Goal: Task Accomplishment & Management: Manage account settings

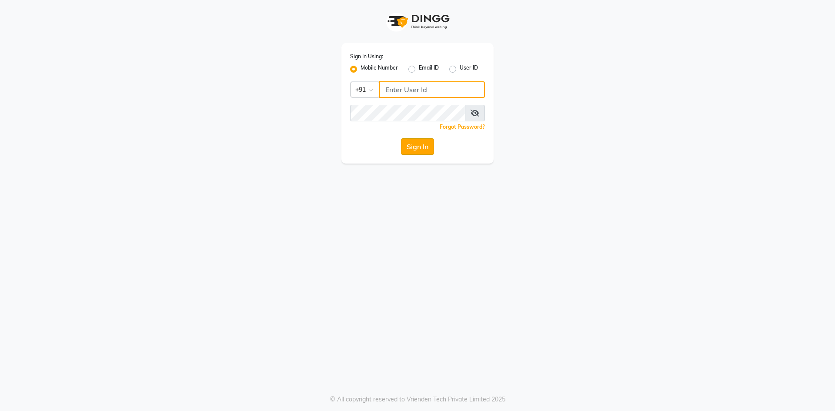
type input "8638148837"
click at [408, 142] on button "Sign In" at bounding box center [417, 146] width 33 height 17
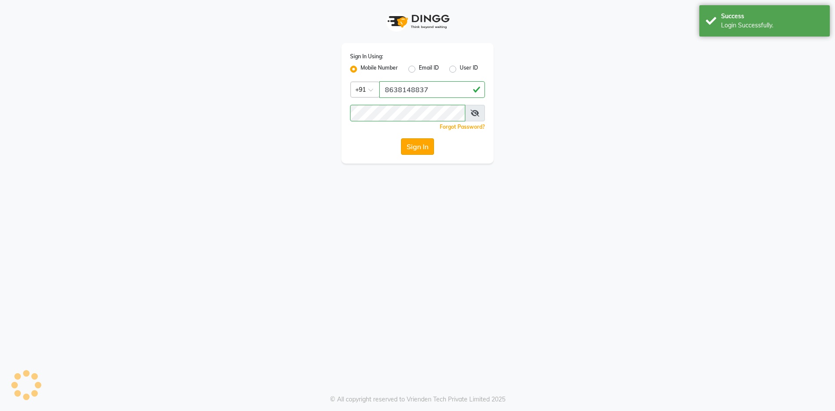
select select "service"
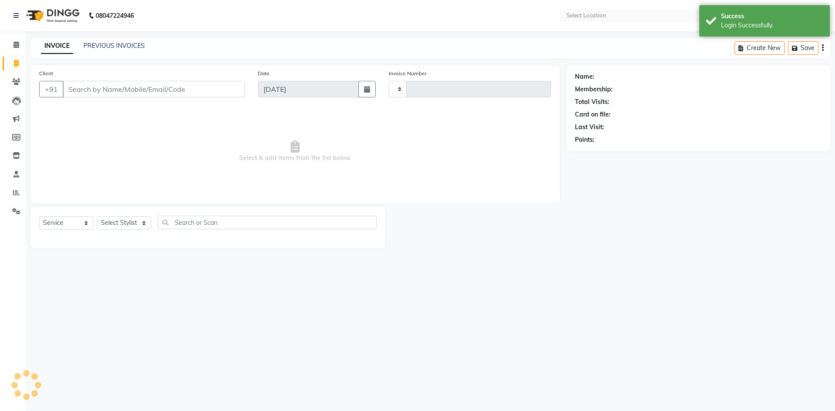
type input "0452"
select select "en"
select select "8702"
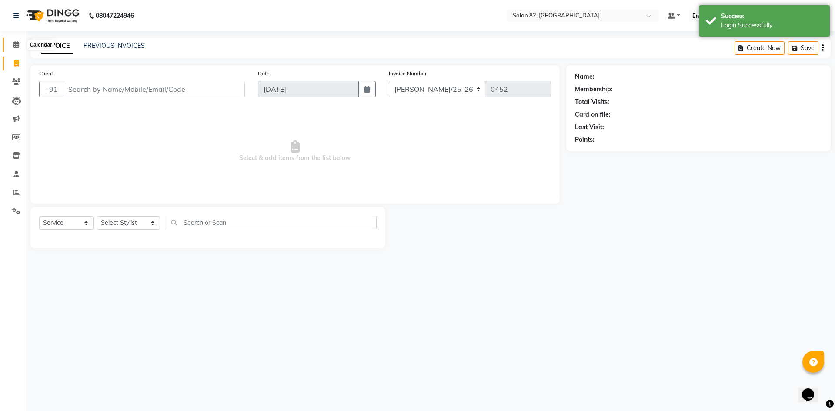
click at [20, 47] on span at bounding box center [16, 45] width 15 height 10
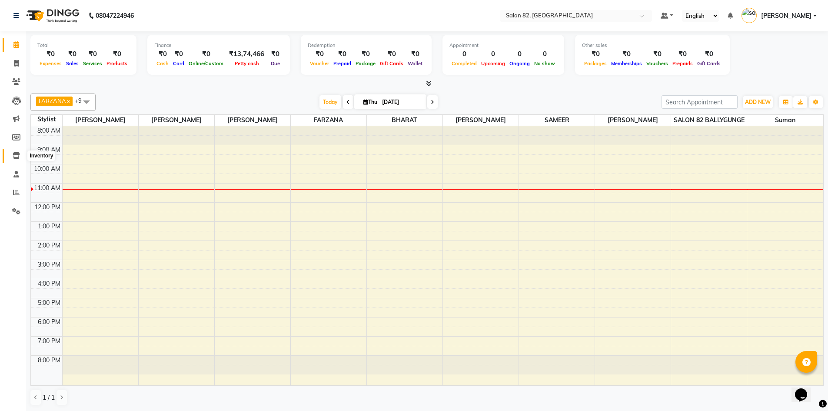
click at [17, 157] on icon at bounding box center [16, 155] width 7 height 7
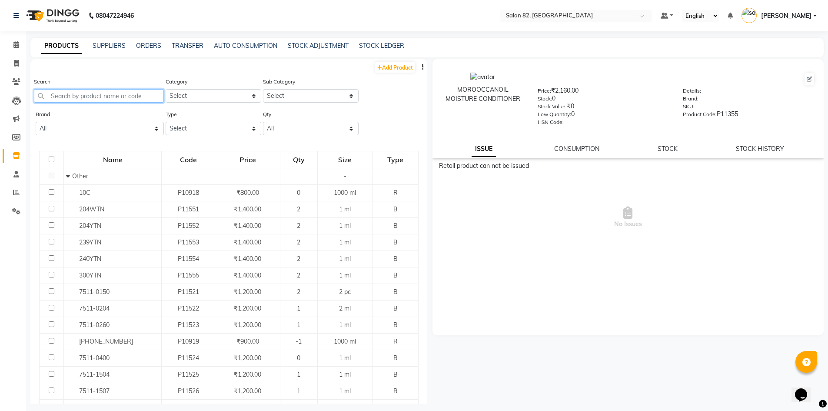
click at [126, 95] on input "text" at bounding box center [99, 95] width 130 height 13
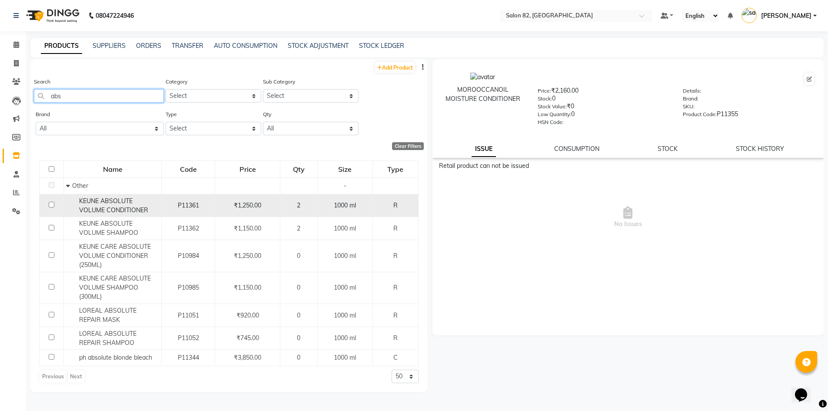
type input "abs"
click at [52, 205] on input "checkbox" at bounding box center [52, 205] width 6 height 6
checkbox input "true"
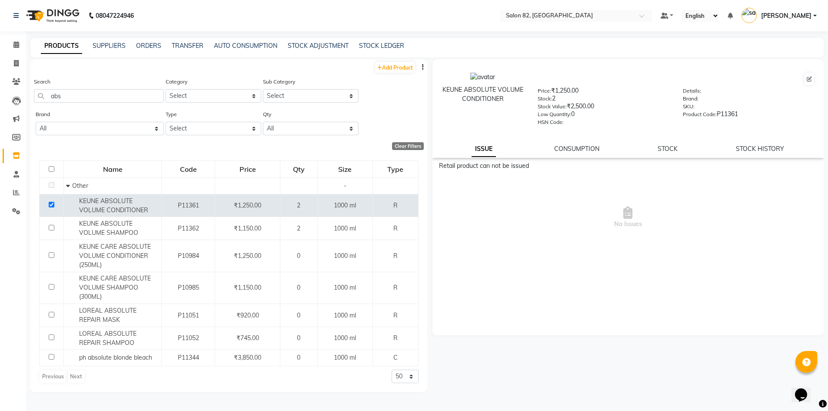
click at [736, 149] on div "ISSUE CONSUMPTION STOCK STOCK HISTORY" at bounding box center [628, 148] width 371 height 9
click at [681, 155] on div "KEUNE ABSOLUTE VOLUME CONDITIONER Price: ₹1,250.00 Stock: 2 Stock Value: ₹2,500…" at bounding box center [629, 108] width 392 height 99
click at [679, 152] on div "ISSUE CONSUMPTION STOCK STOCK HISTORY" at bounding box center [628, 148] width 371 height 9
click at [671, 149] on link "STOCK" at bounding box center [668, 149] width 20 height 8
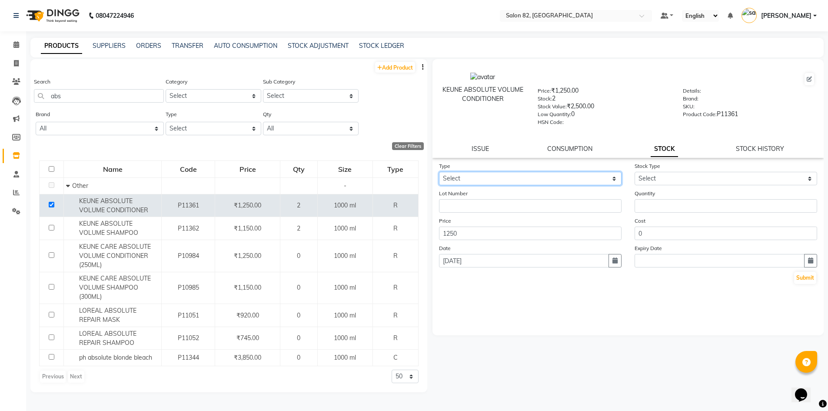
click at [615, 180] on select "Select In" at bounding box center [530, 178] width 183 height 13
click at [18, 49] on span at bounding box center [16, 45] width 15 height 10
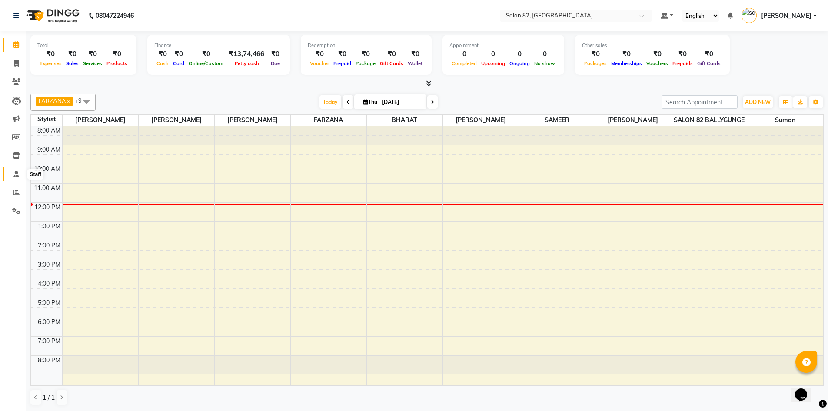
click at [10, 174] on span at bounding box center [16, 175] width 15 height 10
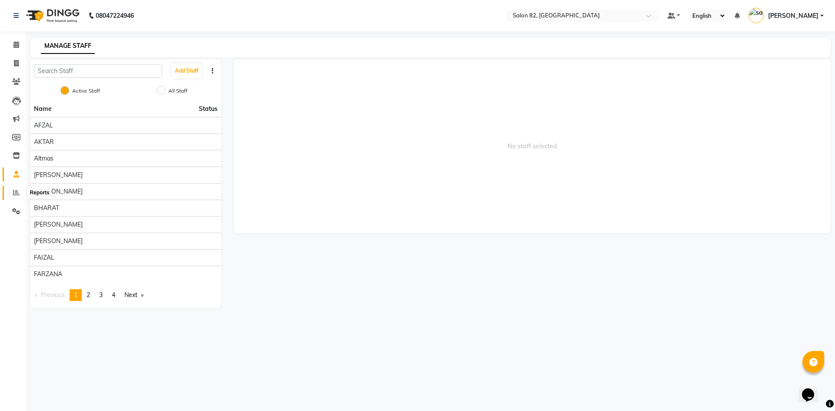
click at [15, 190] on icon at bounding box center [16, 192] width 7 height 7
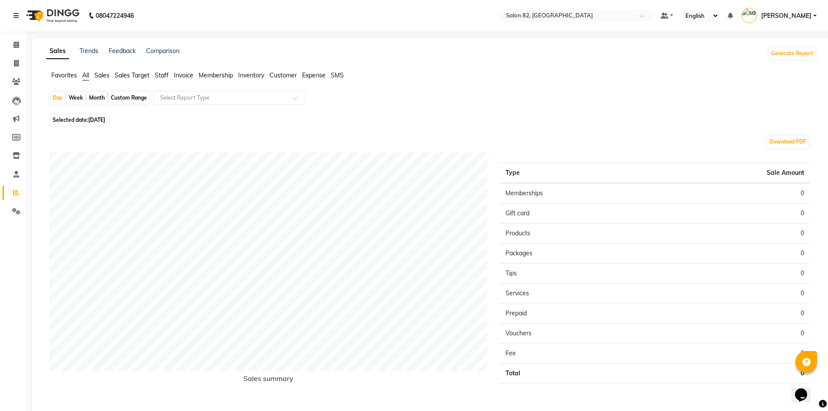
click at [170, 72] on ul "Favorites All Sales Sales Target Staff Invoice Membership Inventory Customer Ex…" at bounding box center [431, 76] width 771 height 10
click at [169, 72] on span "Staff" at bounding box center [162, 75] width 14 height 8
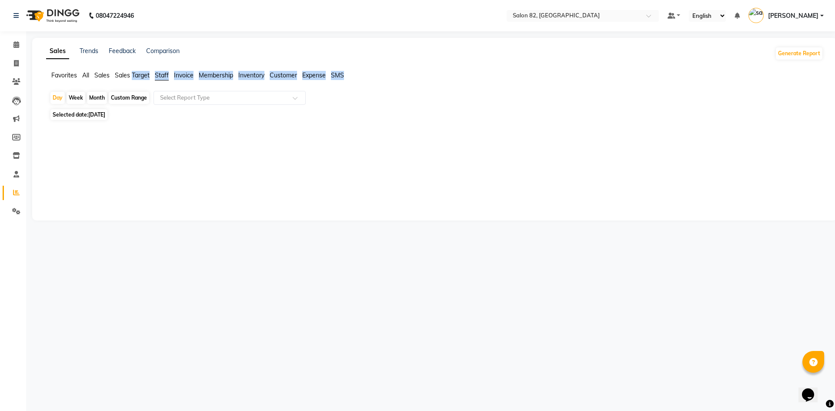
click at [164, 78] on span "Staff" at bounding box center [162, 75] width 14 height 8
click at [167, 74] on span "Staff" at bounding box center [162, 75] width 14 height 8
click at [175, 101] on input "text" at bounding box center [220, 97] width 125 height 9
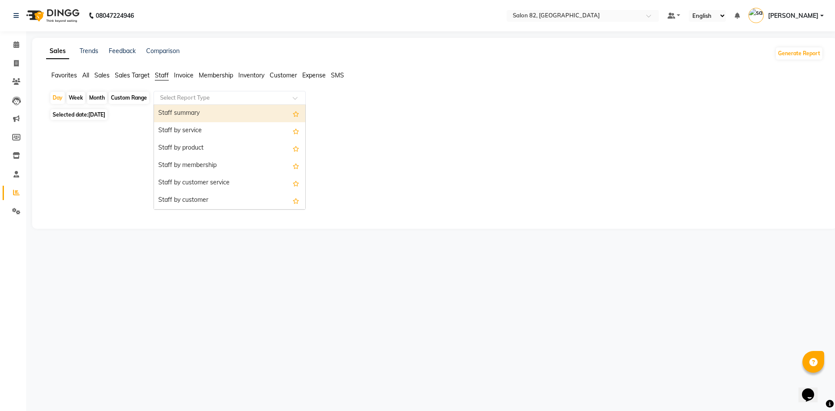
click at [177, 110] on div "Staff summary" at bounding box center [229, 113] width 151 height 17
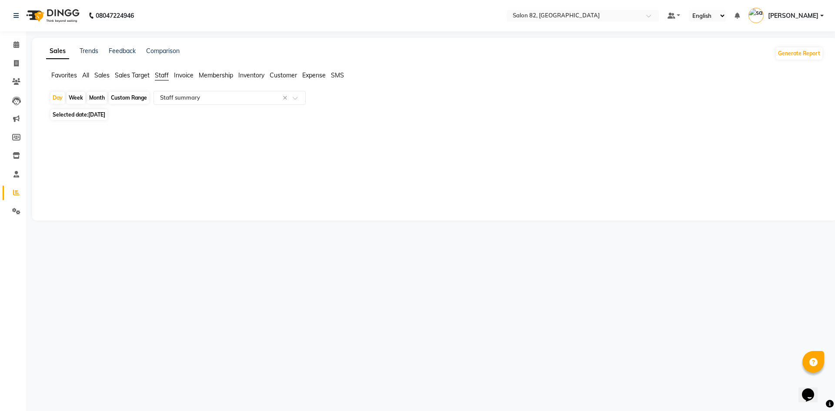
click at [101, 97] on div "Month" at bounding box center [97, 98] width 20 height 12
select select "9"
select select "2025"
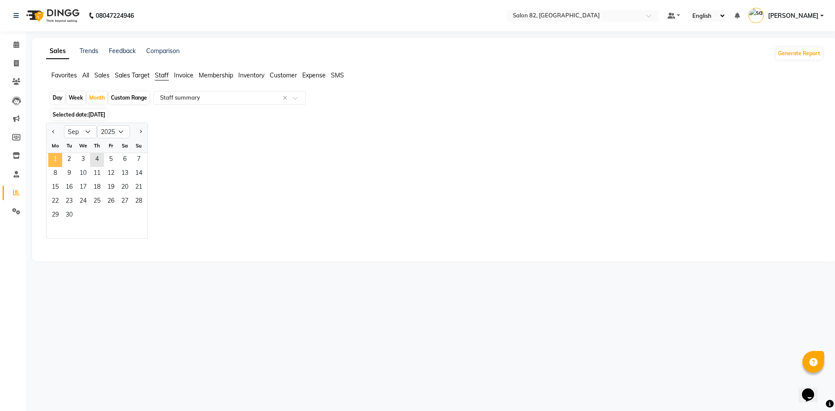
click at [62, 157] on span "1" at bounding box center [55, 160] width 14 height 14
select select "full_report"
select select "csv"
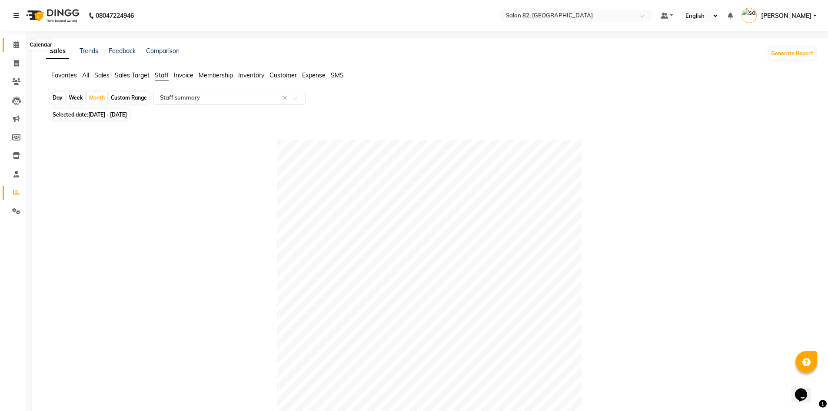
click at [14, 44] on icon at bounding box center [16, 44] width 6 height 7
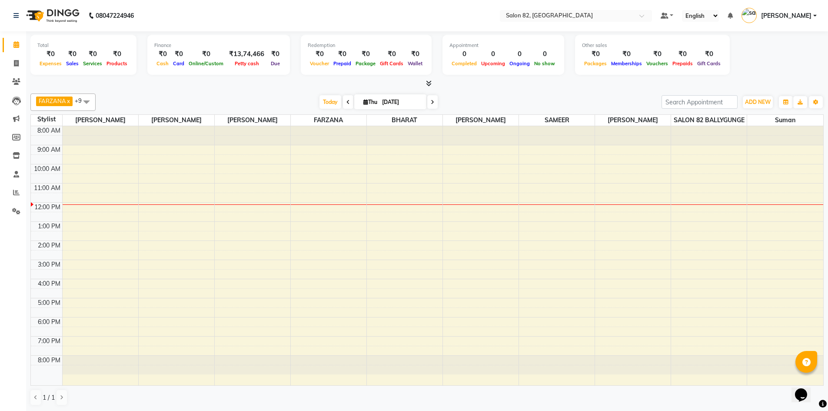
click at [387, 99] on input "[DATE]" at bounding box center [401, 102] width 43 height 13
select select "9"
select select "2025"
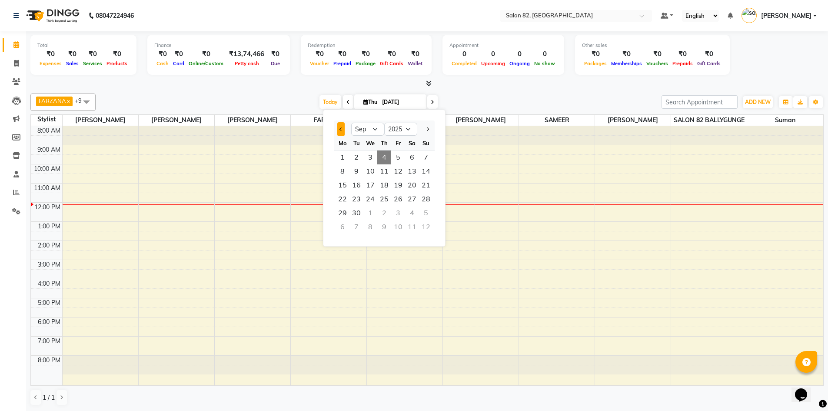
click at [341, 130] on span "Previous month" at bounding box center [341, 128] width 3 height 3
select select "8"
click at [396, 157] on span "1" at bounding box center [398, 157] width 14 height 14
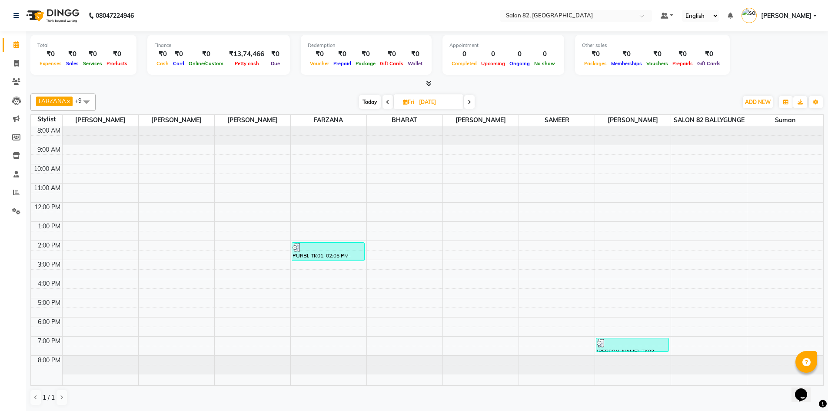
click at [471, 100] on icon at bounding box center [469, 102] width 3 height 5
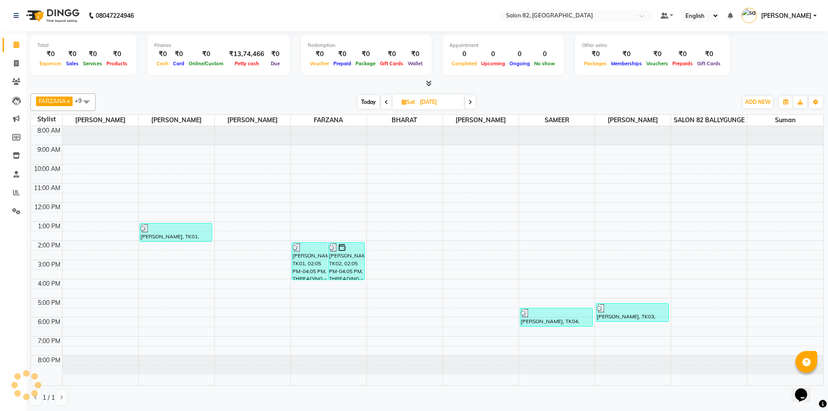
click at [470, 102] on icon at bounding box center [470, 102] width 3 height 5
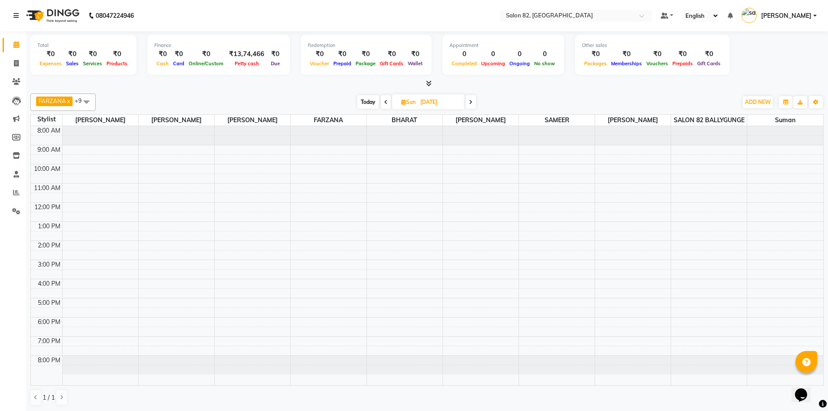
click at [470, 102] on span at bounding box center [471, 101] width 10 height 13
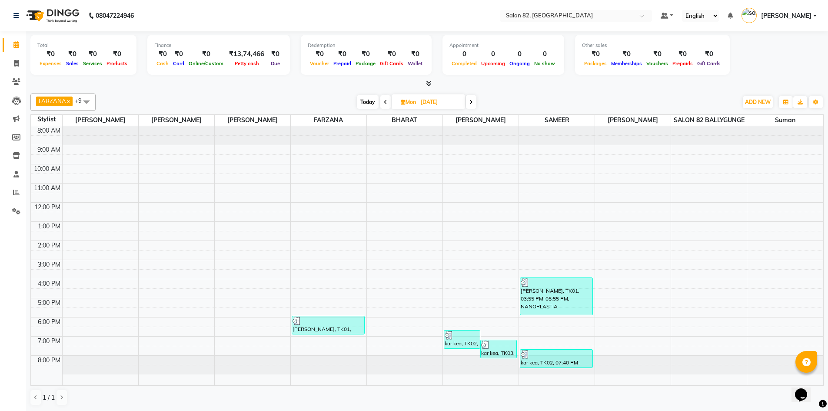
click at [470, 102] on span at bounding box center [471, 101] width 10 height 13
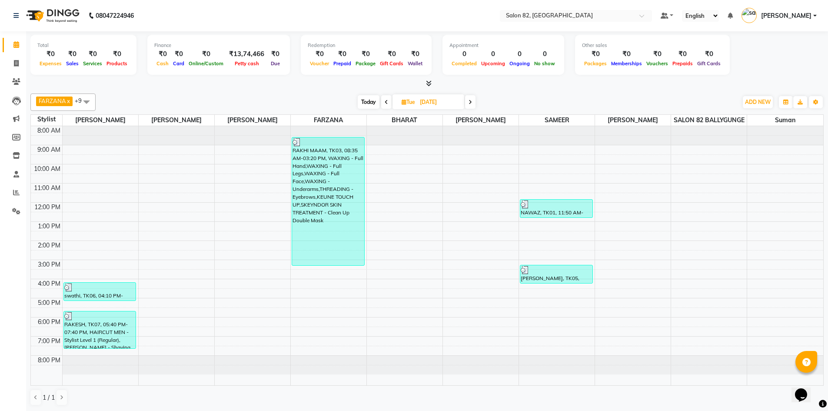
click at [391, 100] on span at bounding box center [386, 101] width 10 height 13
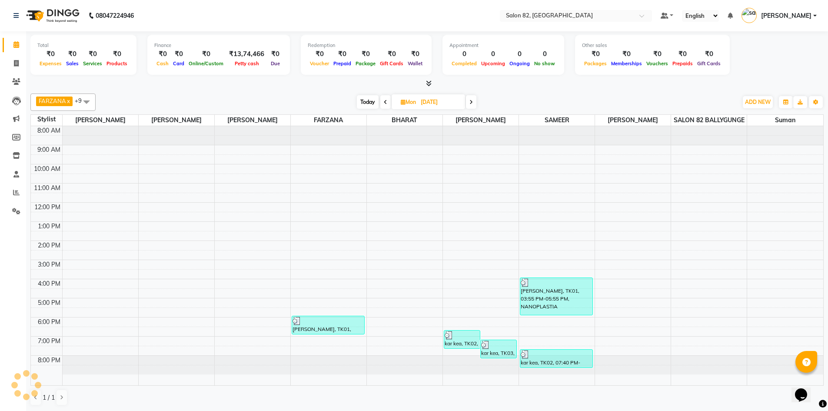
click at [391, 100] on div "Today Mon 04-08-2025" at bounding box center [416, 102] width 121 height 13
click at [385, 100] on icon at bounding box center [385, 102] width 3 height 5
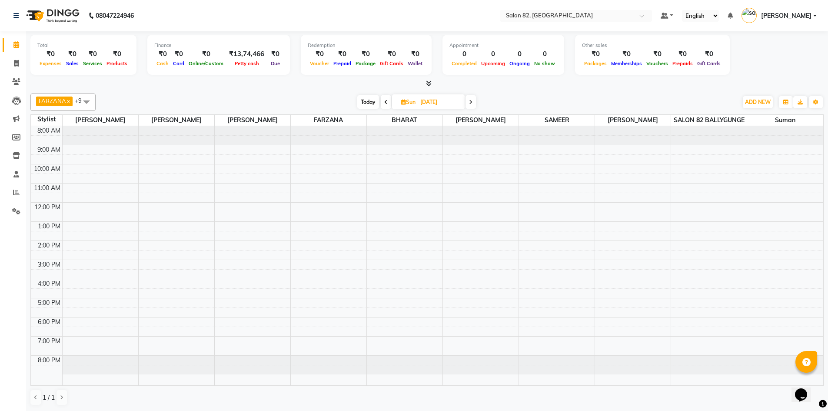
click at [384, 100] on icon at bounding box center [385, 102] width 3 height 5
type input "[DATE]"
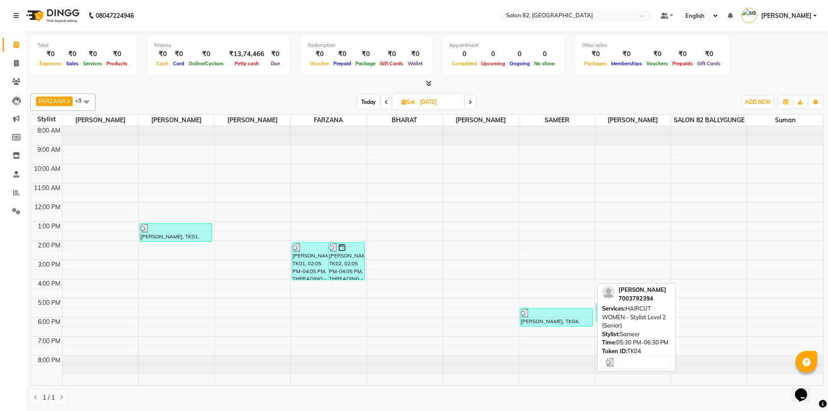
click at [536, 321] on div "Tanushree, TK04, 05:30 PM-06:30 PM, HAIRCUT WOMEN - Stylist Level 2 (Senior)" at bounding box center [557, 317] width 72 height 18
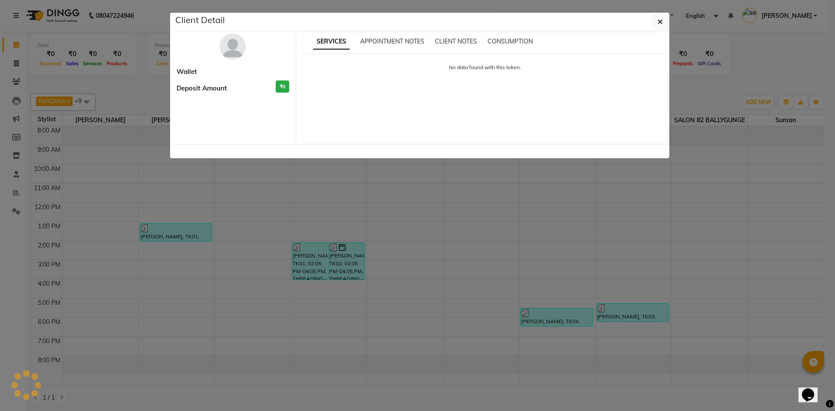
select select "3"
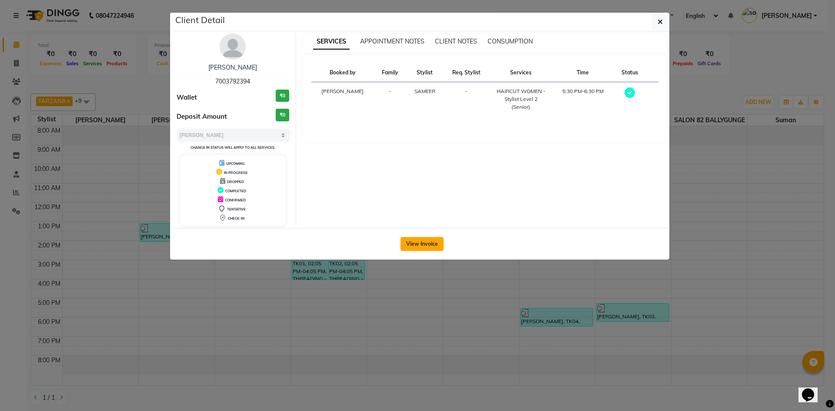
click at [426, 244] on button "View Invoice" at bounding box center [422, 244] width 43 height 14
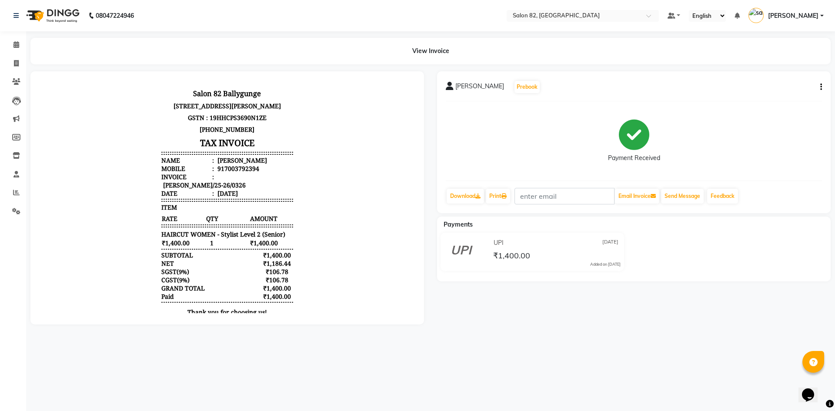
click at [821, 87] on icon "button" at bounding box center [821, 87] width 2 height 0
click at [786, 87] on div "Edit Item Staff" at bounding box center [778, 87] width 60 height 11
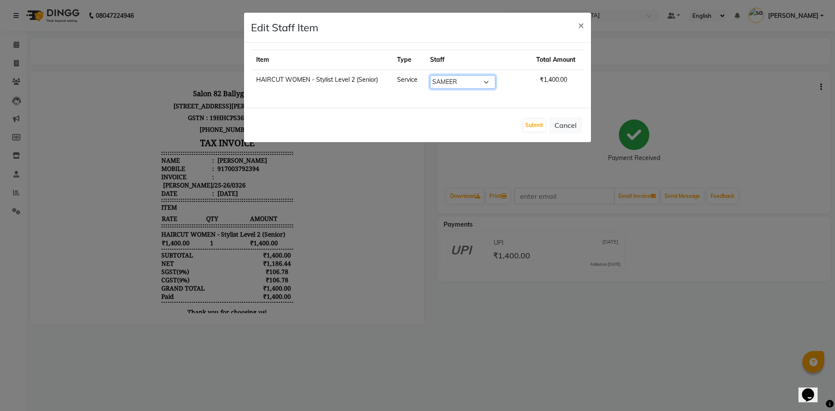
click at [494, 83] on select "Select AFZAL AKTAR Altmas ANKITA BABLU BHARAT CHRISTINA Doyel FAIZAL FARZANA IN…" at bounding box center [462, 81] width 65 height 13
select select "48717"
click at [435, 75] on select "Select AFZAL AKTAR Altmas ANKITA BABLU BHARAT CHRISTINA Doyel FAIZAL FARZANA IN…" at bounding box center [462, 81] width 65 height 13
click at [533, 127] on button "Submit" at bounding box center [534, 125] width 22 height 12
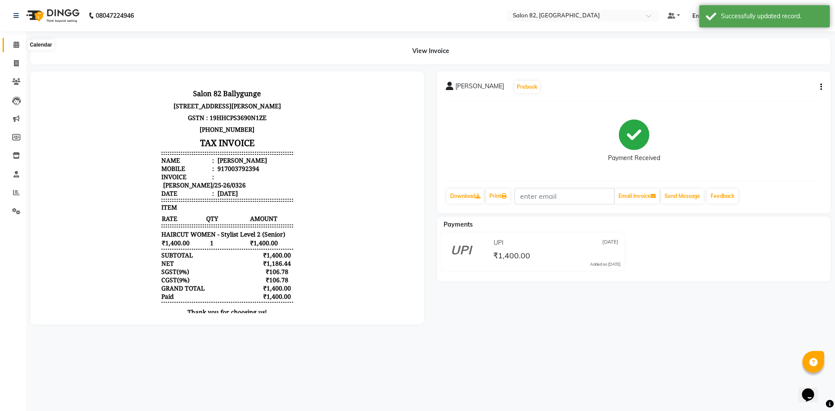
click at [15, 44] on icon at bounding box center [16, 44] width 6 height 7
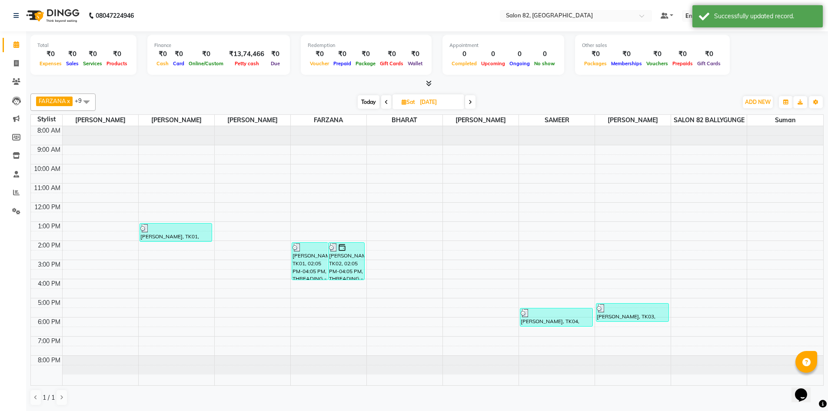
click at [439, 100] on input "[DATE]" at bounding box center [438, 102] width 43 height 13
select select "8"
select select "2025"
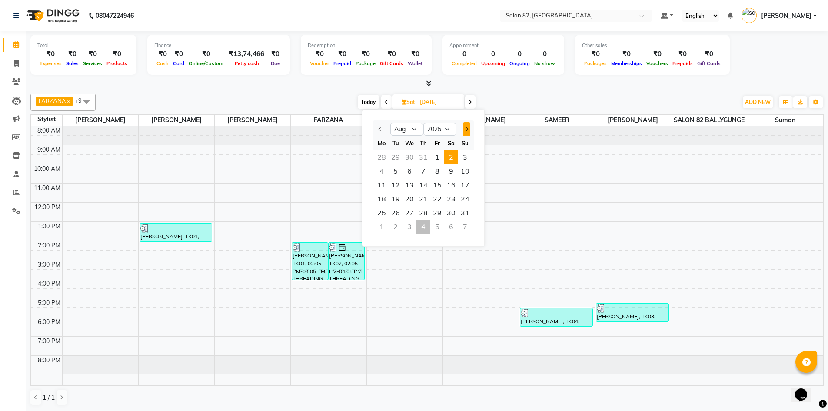
click at [463, 127] on button "Next month" at bounding box center [466, 129] width 7 height 14
select select "9"
click at [421, 158] on span "4" at bounding box center [424, 157] width 14 height 14
type input "[DATE]"
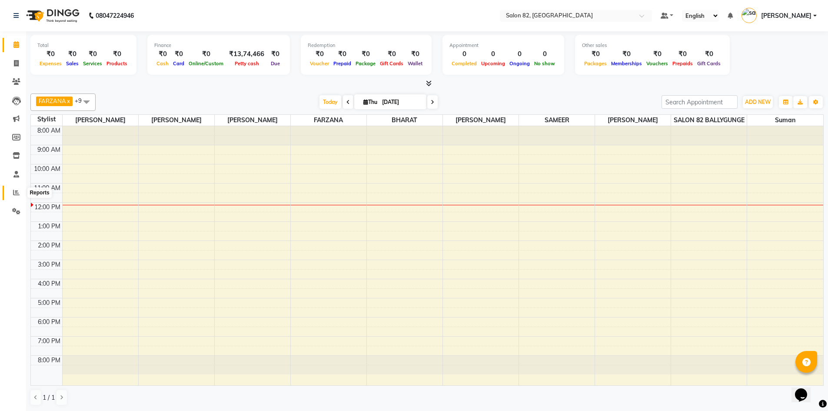
click at [18, 194] on icon at bounding box center [16, 192] width 7 height 7
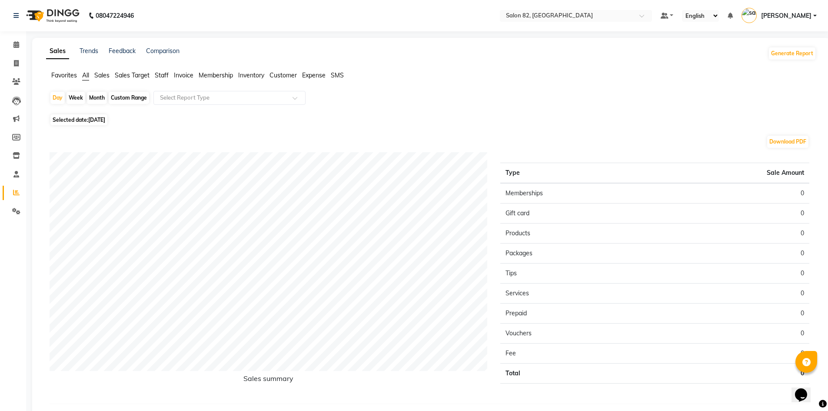
click at [169, 76] on span "Staff" at bounding box center [162, 75] width 14 height 8
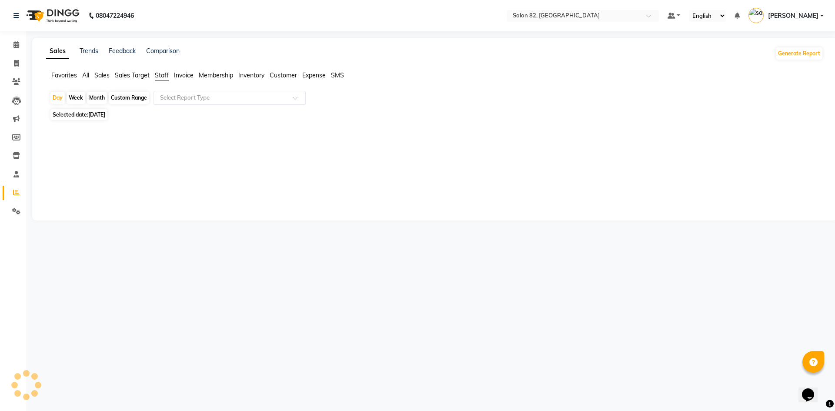
click at [167, 93] on div "Select Report Type" at bounding box center [230, 98] width 152 height 14
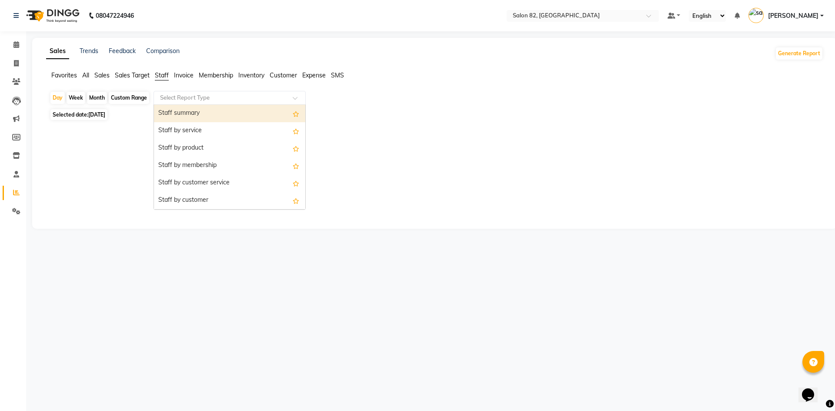
click at [172, 111] on div "Staff summary" at bounding box center [229, 113] width 151 height 17
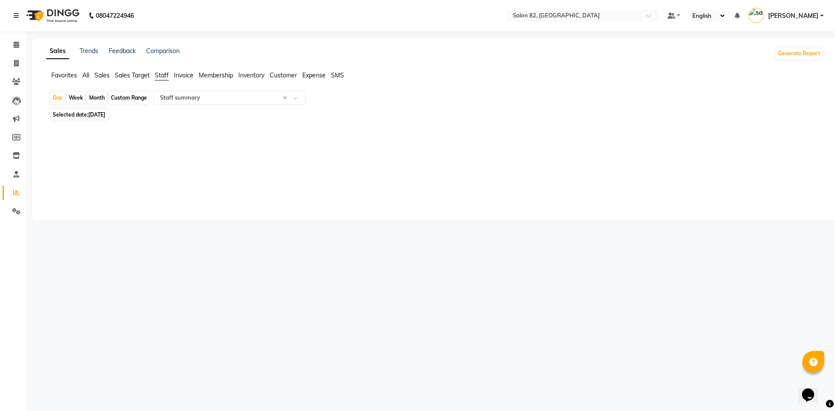
click at [97, 97] on div "Month" at bounding box center [97, 98] width 20 height 12
select select "9"
select select "2025"
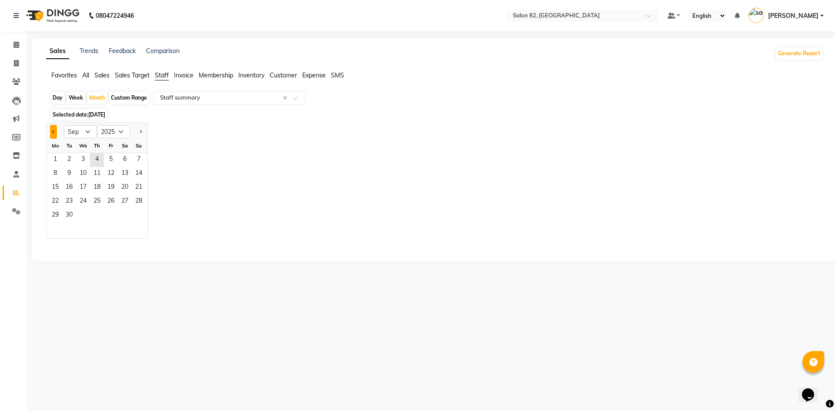
click at [56, 134] on button "Previous month" at bounding box center [53, 132] width 7 height 14
select select "8"
click at [116, 159] on span "1" at bounding box center [111, 160] width 14 height 14
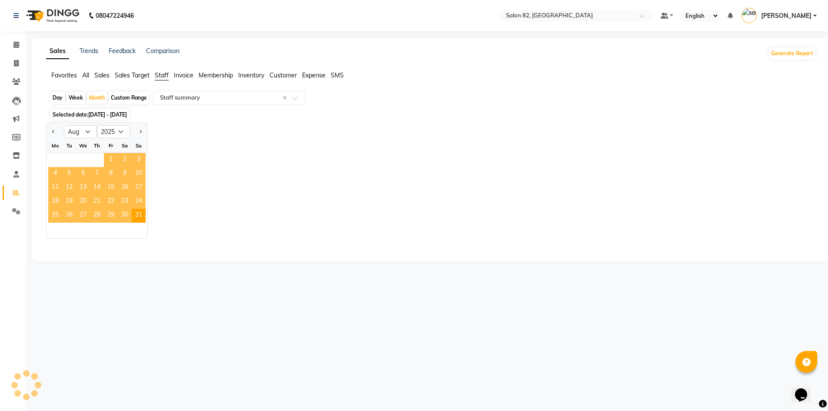
select select "full_report"
select select "csv"
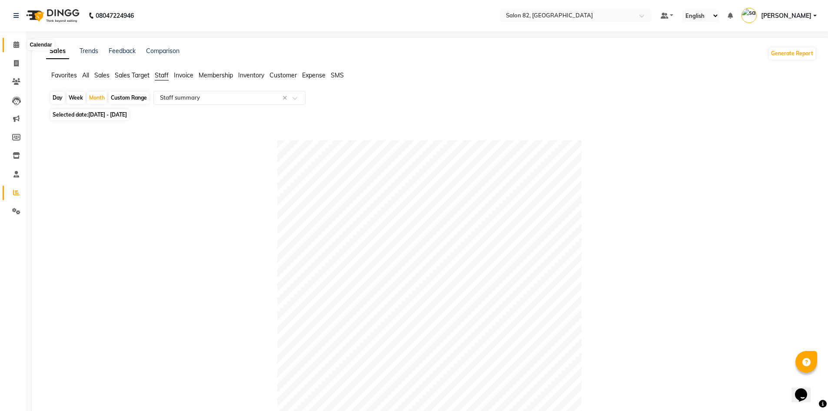
click at [16, 43] on icon at bounding box center [16, 44] width 6 height 7
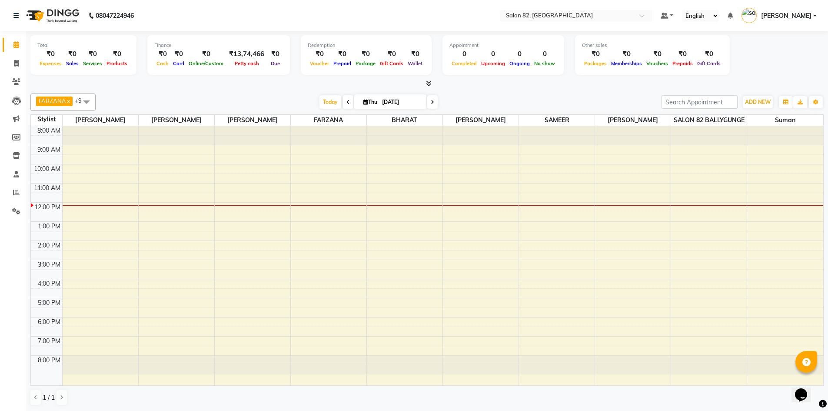
click at [378, 97] on span "Thu 04-09-2025" at bounding box center [390, 101] width 72 height 15
click at [390, 106] on input "[DATE]" at bounding box center [401, 102] width 43 height 13
select select "9"
select select "2025"
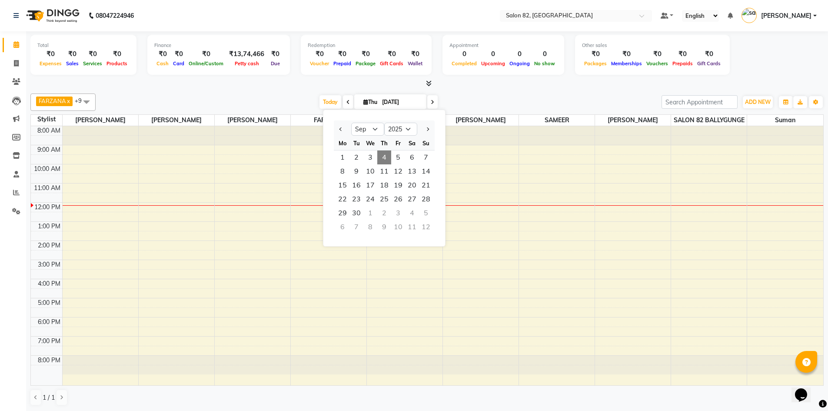
click at [337, 127] on div at bounding box center [342, 129] width 17 height 14
click at [347, 129] on div at bounding box center [342, 129] width 17 height 14
click at [344, 129] on button "Previous month" at bounding box center [340, 129] width 7 height 14
select select "8"
click at [419, 157] on span "2" at bounding box center [412, 157] width 14 height 14
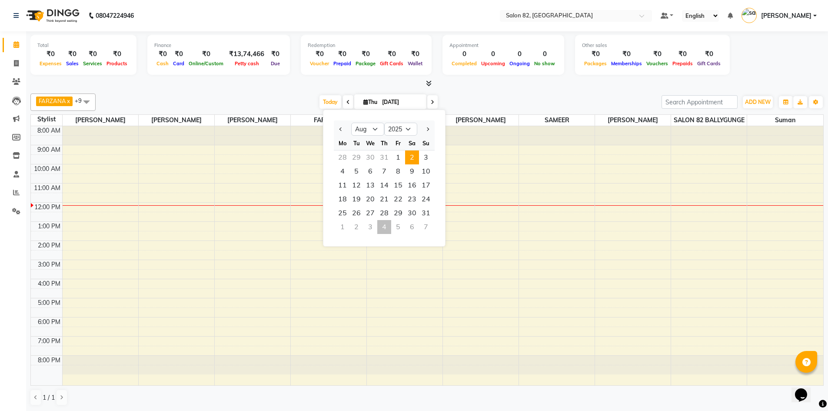
type input "[DATE]"
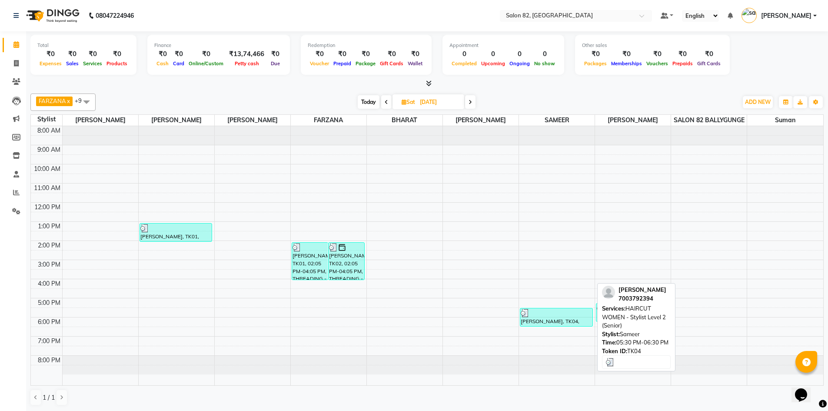
click at [543, 319] on div "Tanushree, TK04, 05:30 PM-06:30 PM, HAIRCUT WOMEN - Stylist Level 2 (Senior)" at bounding box center [557, 317] width 72 height 18
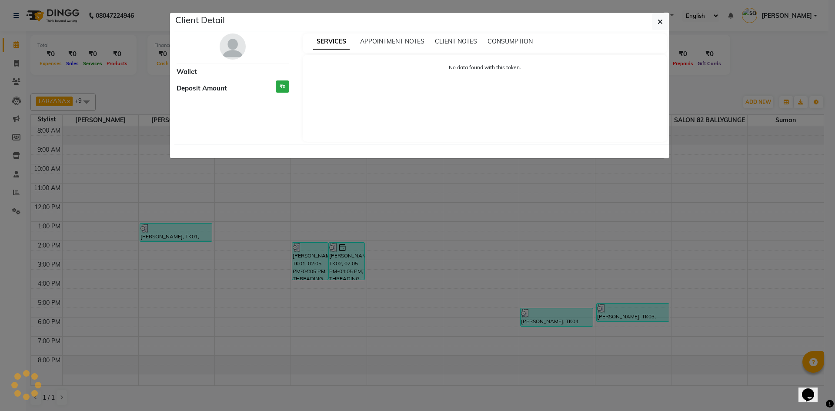
select select "3"
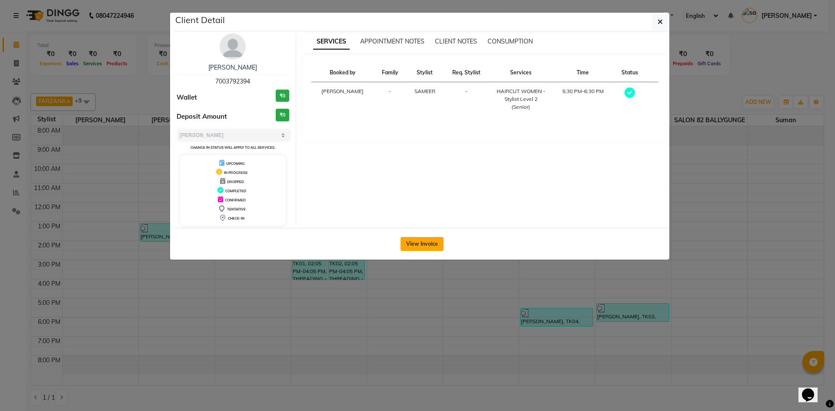
click at [435, 239] on button "View Invoice" at bounding box center [422, 244] width 43 height 14
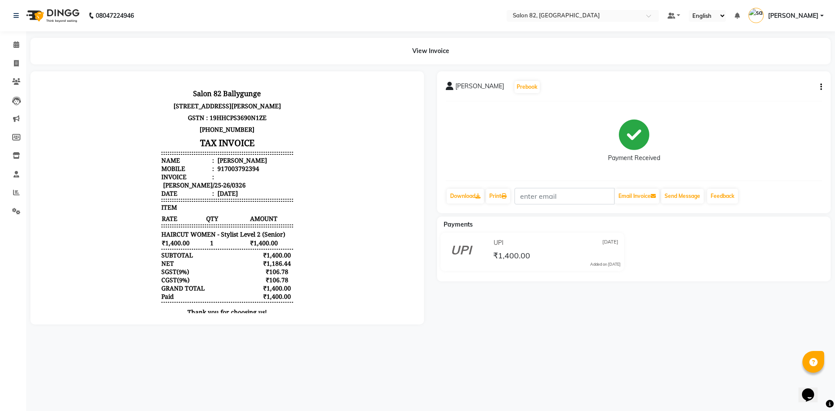
click at [822, 88] on div "Tanushree Prebook Payment Received Download Print Email Invoice Send Message Fe…" at bounding box center [634, 142] width 394 height 142
click at [818, 88] on button "button" at bounding box center [819, 87] width 5 height 9
click at [780, 88] on div "Edit Item Staff" at bounding box center [778, 87] width 60 height 11
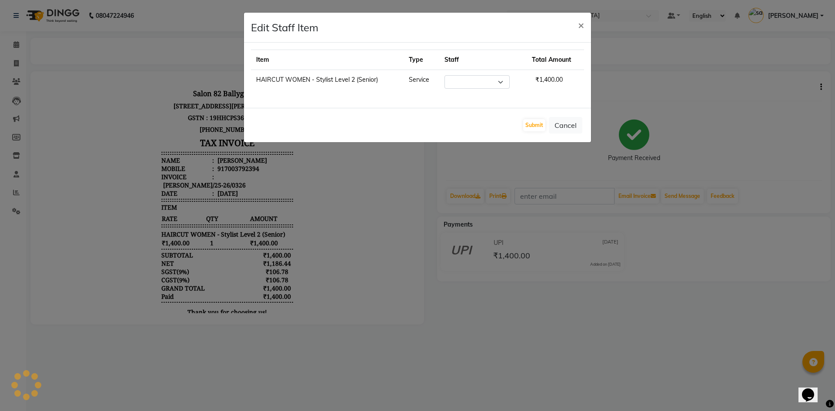
select select "48717"
click at [534, 124] on button "Submit" at bounding box center [534, 125] width 22 height 12
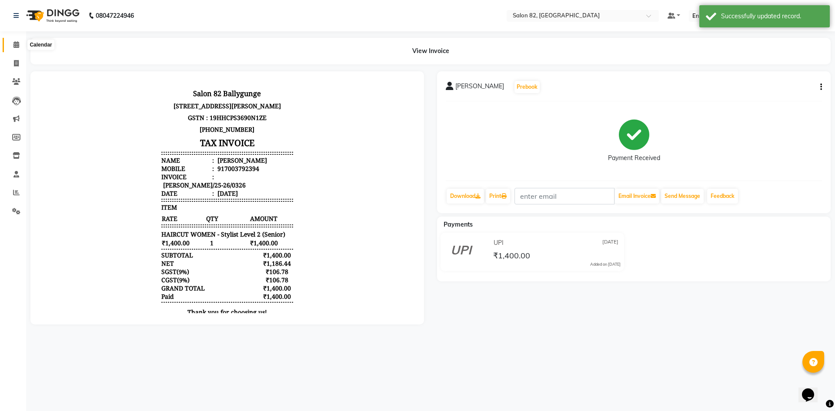
click at [20, 44] on span at bounding box center [16, 45] width 15 height 10
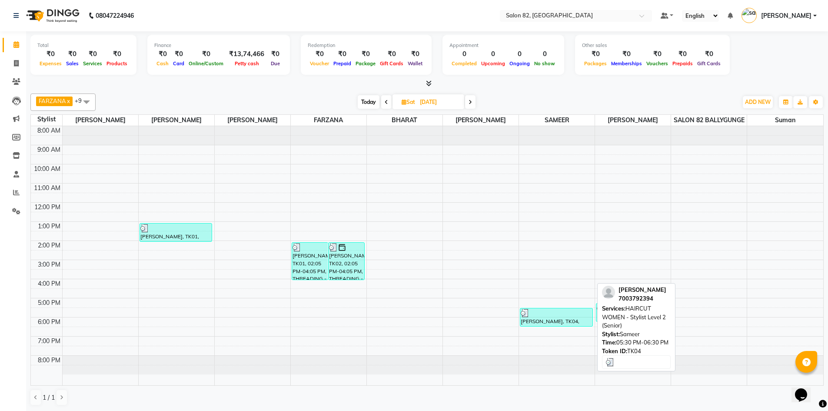
click at [546, 315] on div at bounding box center [556, 313] width 71 height 9
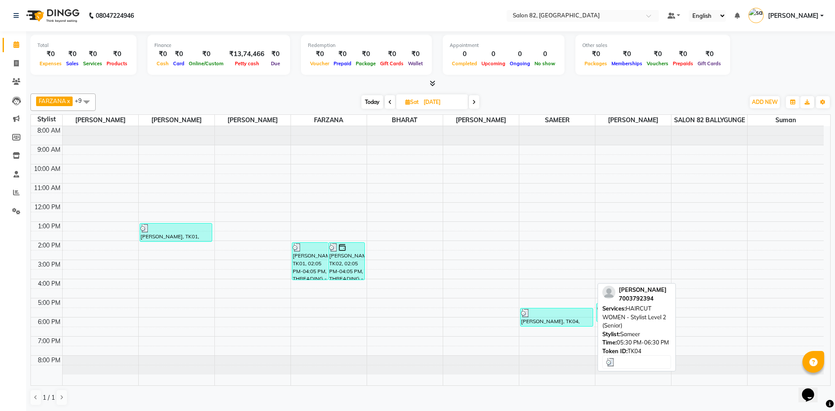
select select "3"
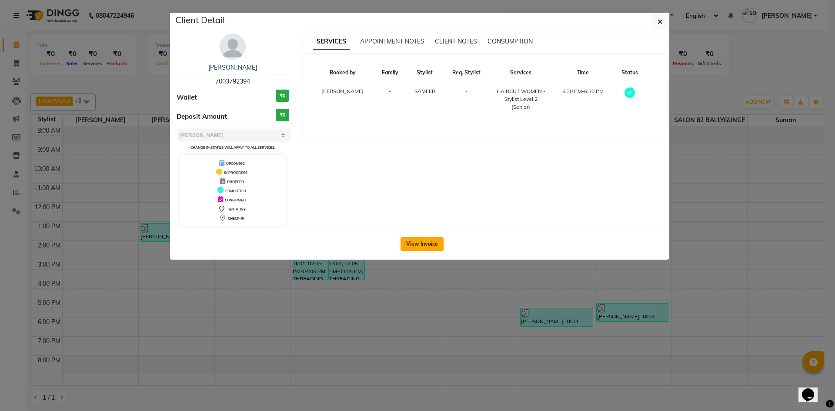
click at [425, 243] on button "View Invoice" at bounding box center [422, 244] width 43 height 14
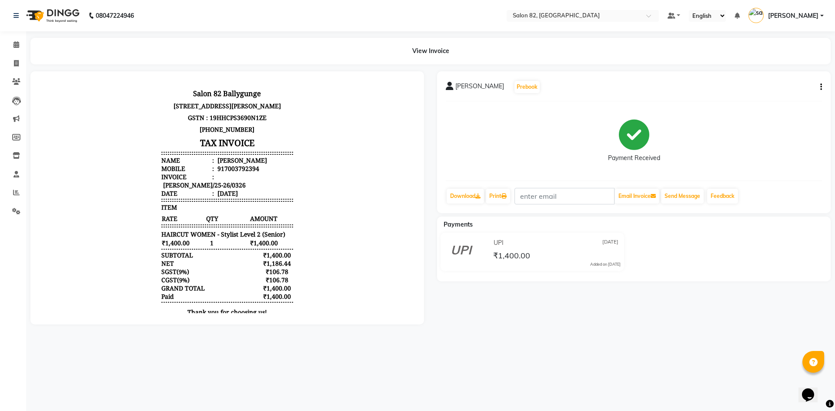
click at [466, 87] on span "[PERSON_NAME]" at bounding box center [479, 88] width 49 height 12
drag, startPoint x: 466, startPoint y: 87, endPoint x: 471, endPoint y: 92, distance: 7.7
click at [471, 92] on span "[PERSON_NAME]" at bounding box center [479, 88] width 49 height 12
drag, startPoint x: 458, startPoint y: 85, endPoint x: 469, endPoint y: 88, distance: 11.2
click at [478, 89] on span "[PERSON_NAME]" at bounding box center [479, 88] width 49 height 12
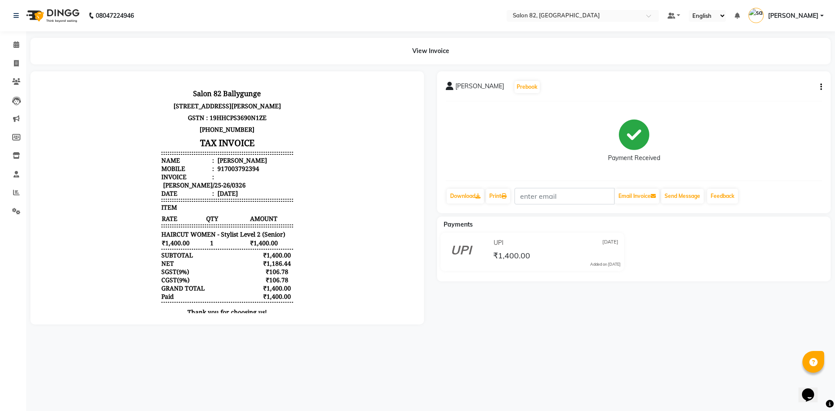
click at [451, 84] on icon at bounding box center [450, 86] width 8 height 9
drag, startPoint x: 456, startPoint y: 85, endPoint x: 484, endPoint y: 90, distance: 28.2
click at [484, 90] on span "[PERSON_NAME]" at bounding box center [479, 88] width 49 height 12
click at [13, 43] on icon at bounding box center [16, 44] width 6 height 7
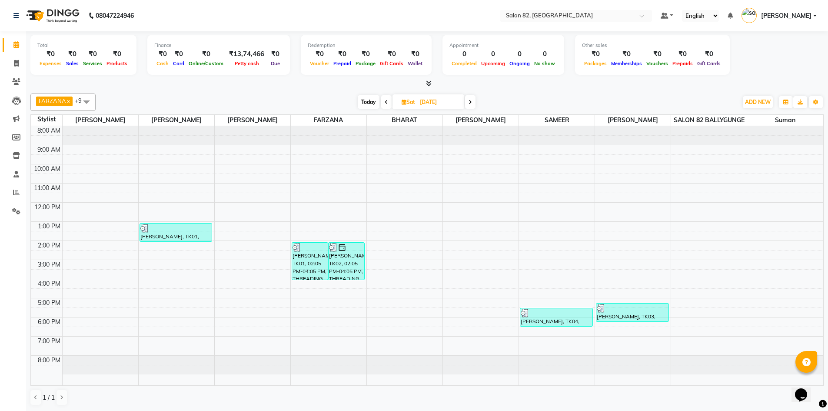
click at [460, 99] on input "[DATE]" at bounding box center [438, 102] width 43 height 13
select select "8"
select select "2025"
click at [469, 132] on button "Next month" at bounding box center [466, 129] width 7 height 14
select select "9"
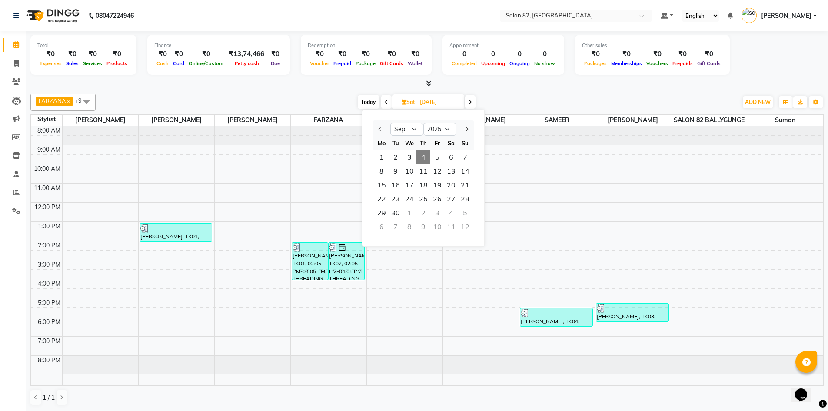
click at [430, 155] on span "4" at bounding box center [424, 157] width 14 height 14
type input "[DATE]"
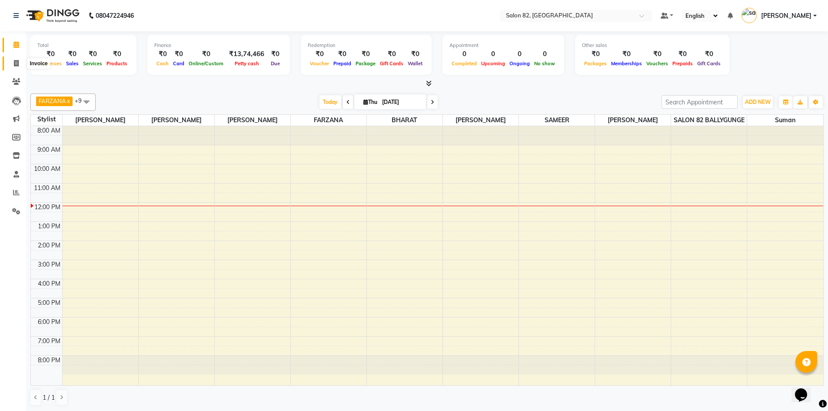
click at [16, 63] on icon at bounding box center [16, 63] width 5 height 7
select select "service"
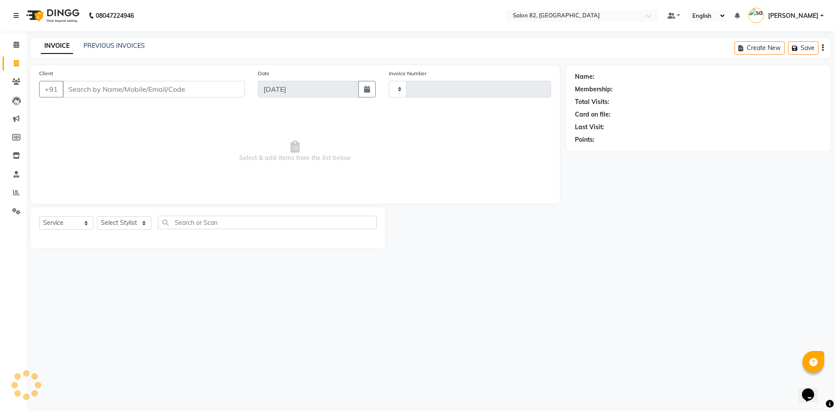
type input "0452"
select select "8702"
click at [80, 89] on input "Client" at bounding box center [154, 89] width 182 height 17
drag, startPoint x: 74, startPoint y: 89, endPoint x: 97, endPoint y: 94, distance: 24.2
click at [97, 94] on input "Client" at bounding box center [154, 89] width 182 height 17
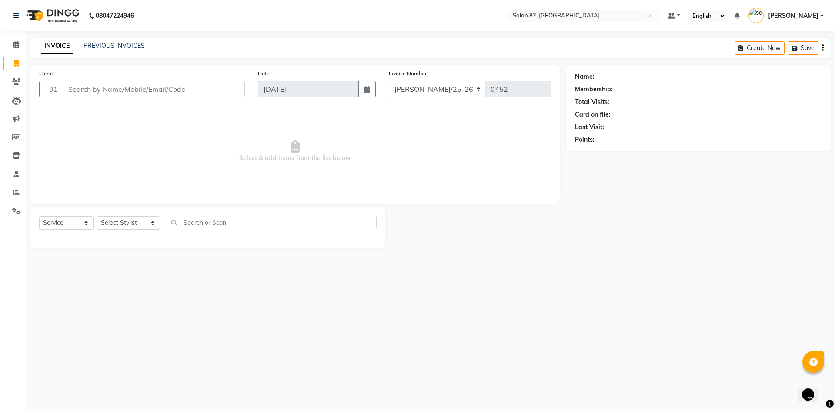
drag, startPoint x: 76, startPoint y: 89, endPoint x: 67, endPoint y: 84, distance: 10.7
click at [67, 84] on input "Client" at bounding box center [154, 89] width 182 height 17
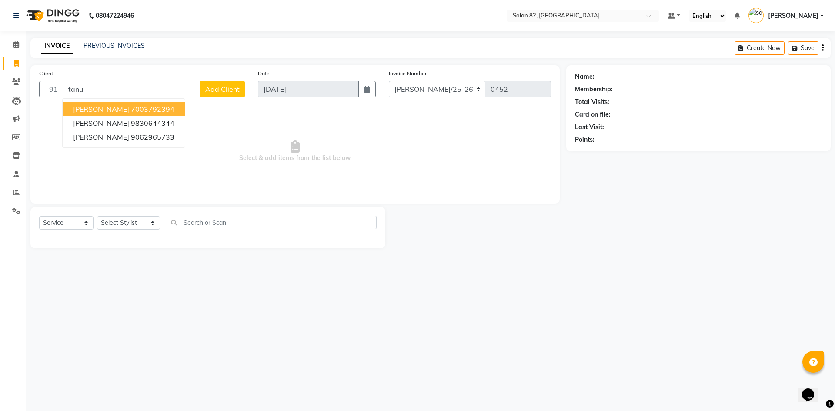
click at [131, 108] on ngb-highlight "7003792394" at bounding box center [152, 109] width 43 height 9
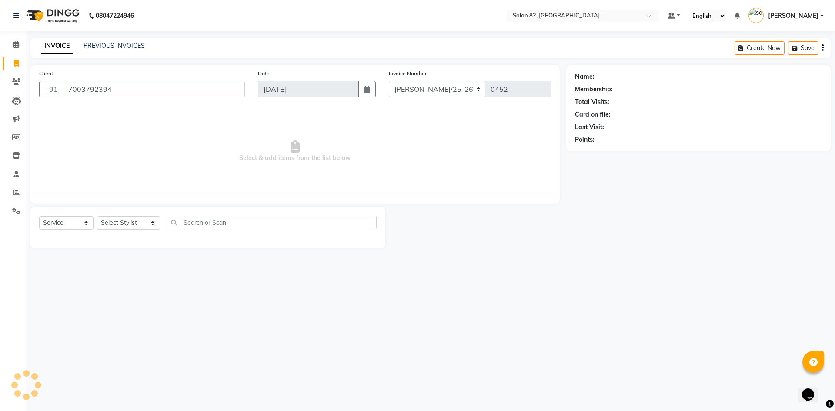
type input "7003792394"
select select "1: Object"
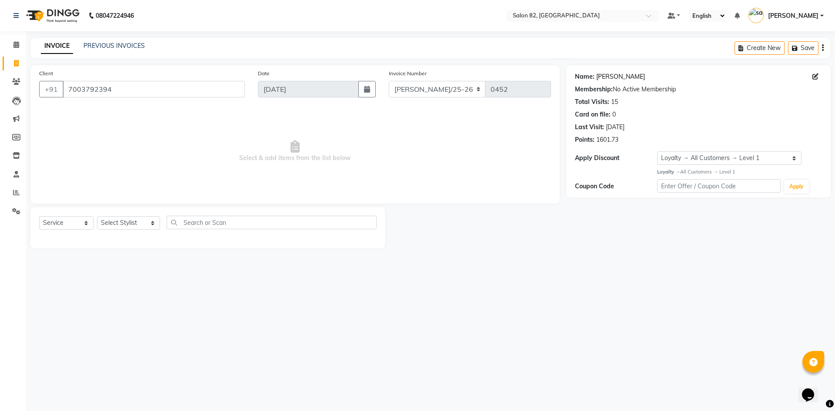
click at [609, 74] on link "[PERSON_NAME]" at bounding box center [620, 76] width 49 height 9
click at [14, 44] on icon at bounding box center [16, 44] width 6 height 7
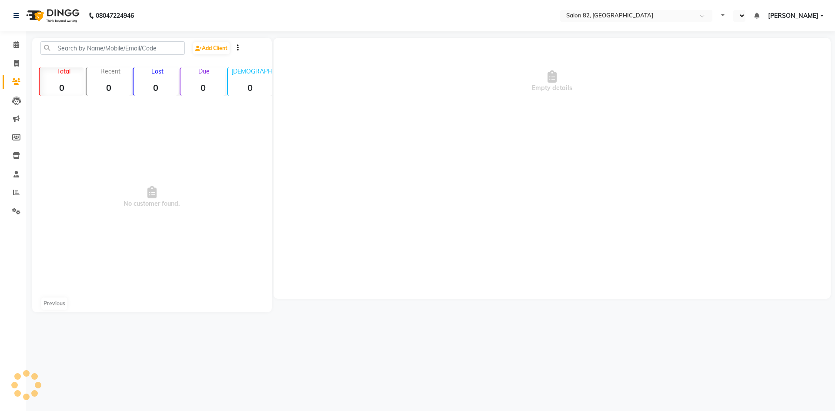
select select "en"
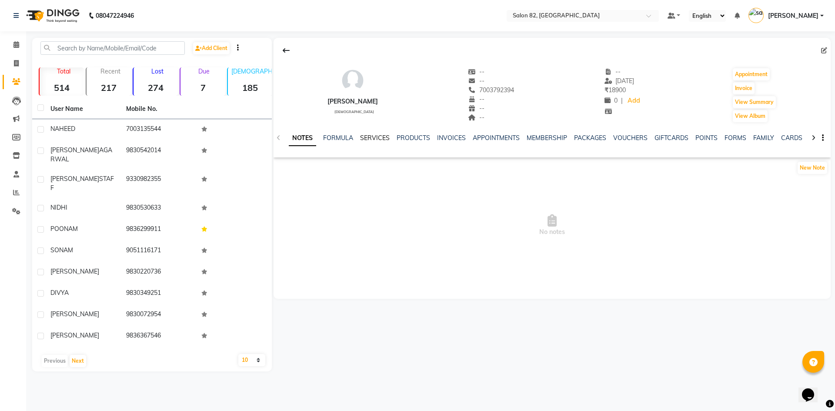
click at [378, 137] on link "SERVICES" at bounding box center [375, 138] width 30 height 8
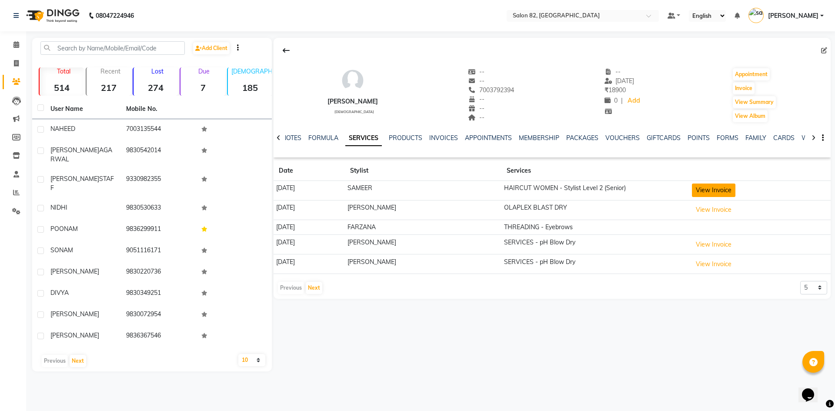
click at [702, 191] on button "View Invoice" at bounding box center [713, 190] width 43 height 13
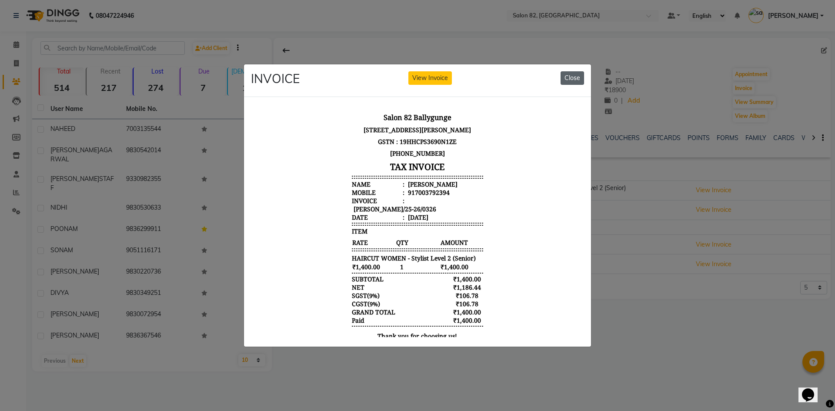
click at [571, 74] on button "Close" at bounding box center [572, 77] width 23 height 13
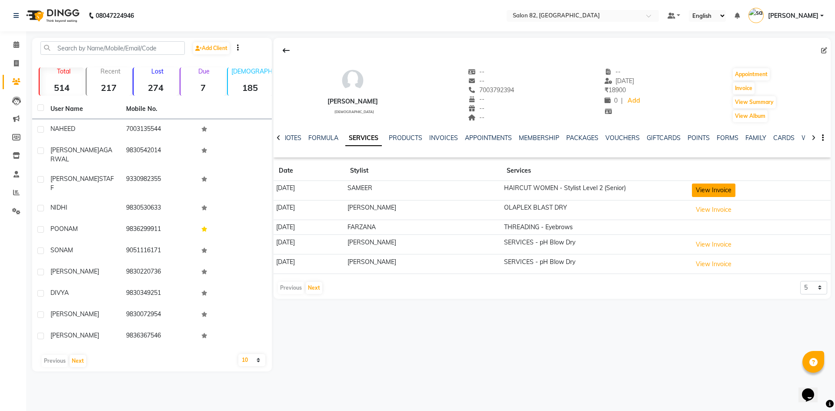
drag, startPoint x: 711, startPoint y: 187, endPoint x: 718, endPoint y: 189, distance: 7.7
click at [718, 189] on button "View Invoice" at bounding box center [713, 190] width 43 height 13
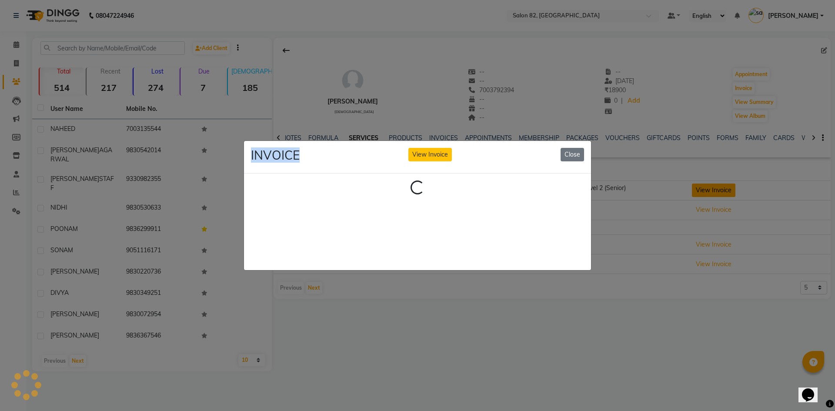
click at [718, 189] on ngb-modal-window "INVOICE View Invoice Close Loading..." at bounding box center [417, 205] width 835 height 411
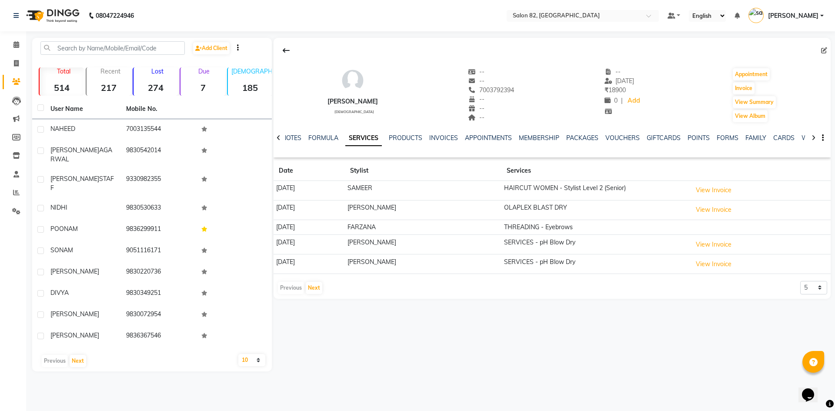
click at [716, 189] on button "View Invoice" at bounding box center [713, 190] width 43 height 13
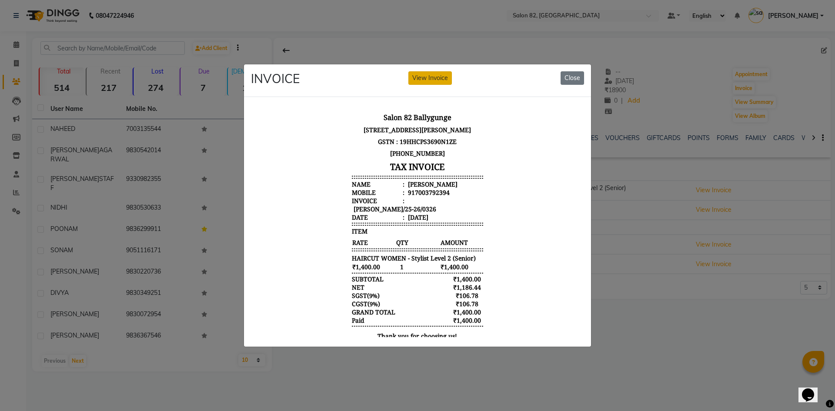
click at [426, 72] on button "View Invoice" at bounding box center [429, 77] width 43 height 13
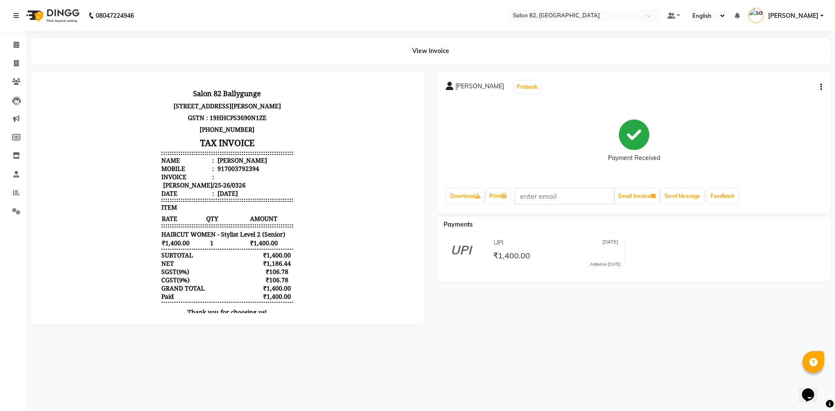
click at [819, 84] on button "button" at bounding box center [819, 87] width 5 height 9
click at [769, 92] on div "Edit Item Staff" at bounding box center [778, 87] width 60 height 11
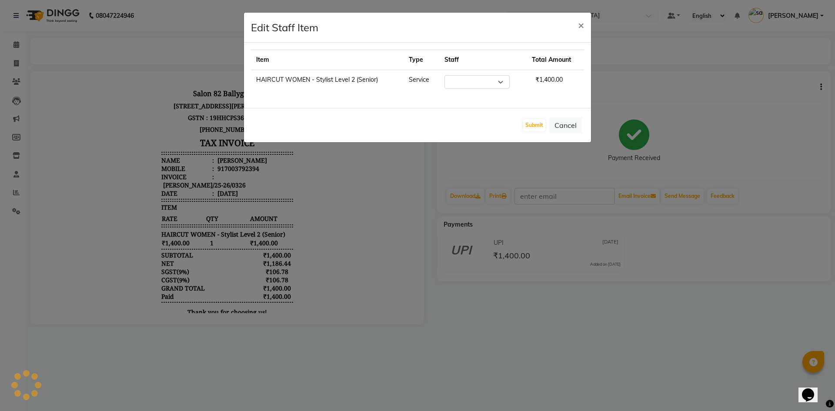
select select "48717"
click at [542, 122] on button "Submit" at bounding box center [534, 125] width 22 height 12
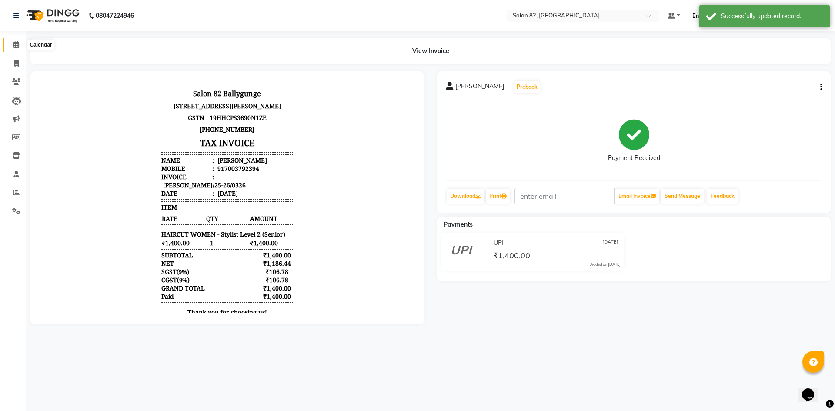
click at [20, 48] on span at bounding box center [16, 45] width 15 height 10
